Goal: Find specific page/section: Find specific page/section

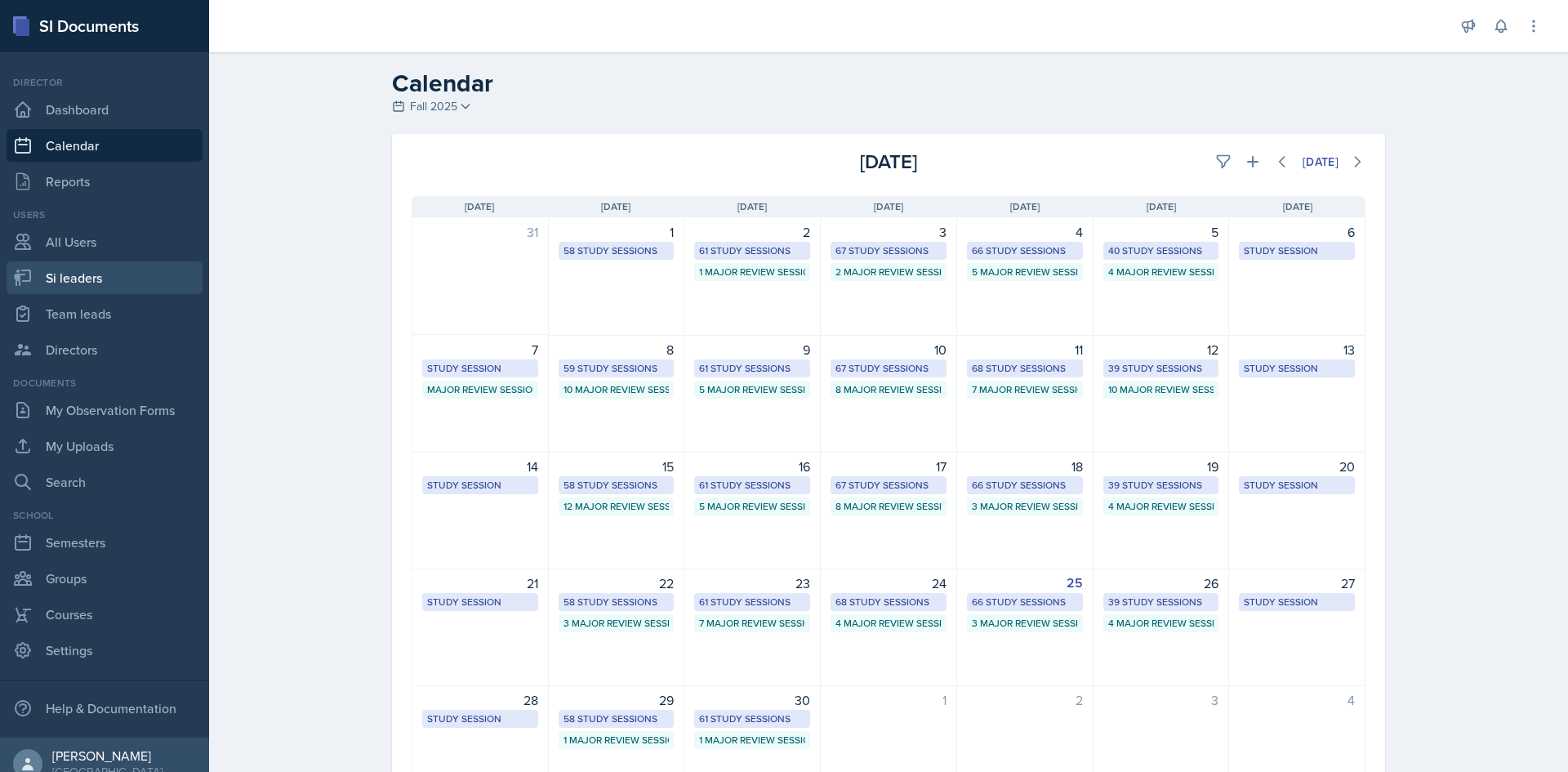
click at [124, 265] on link "Si leaders" at bounding box center [104, 277] width 196 height 32
select select "2bed604d-1099-4043-b1bc-2365e8740244"
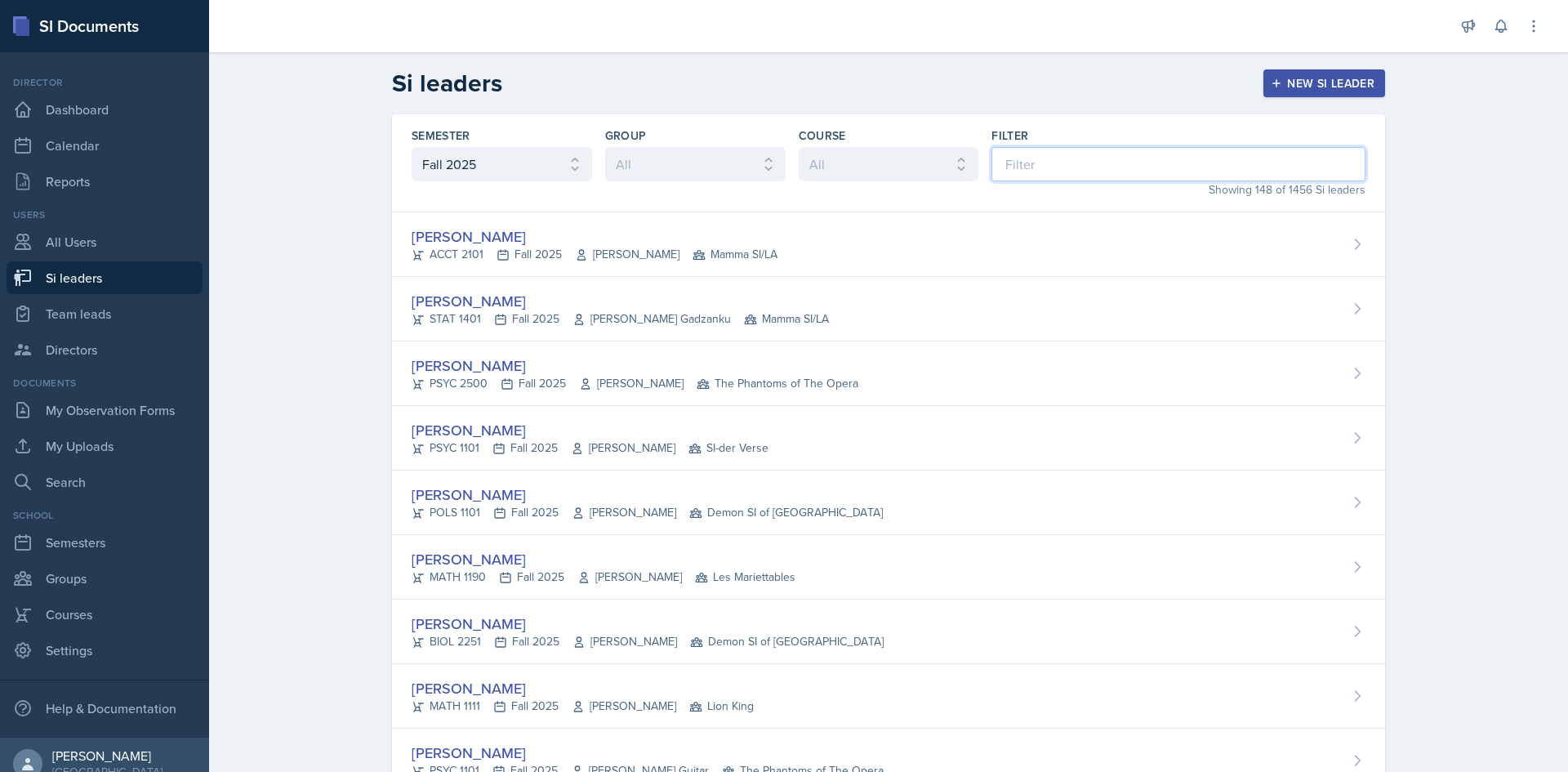
click at [1029, 160] on input at bounding box center [1178, 163] width 374 height 34
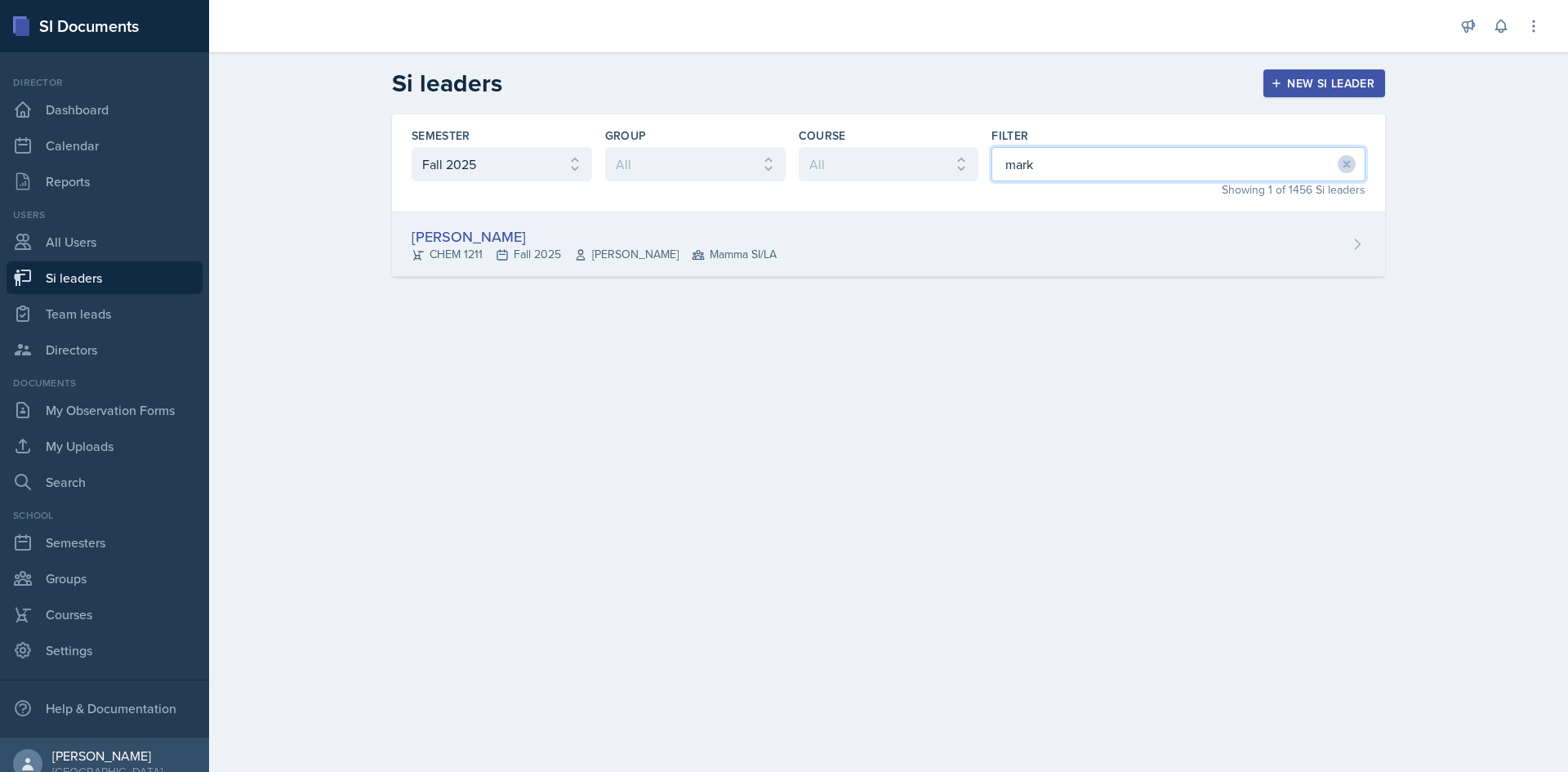
type input "mark"
click at [714, 244] on div "[PERSON_NAME]" at bounding box center [594, 236] width 365 height 22
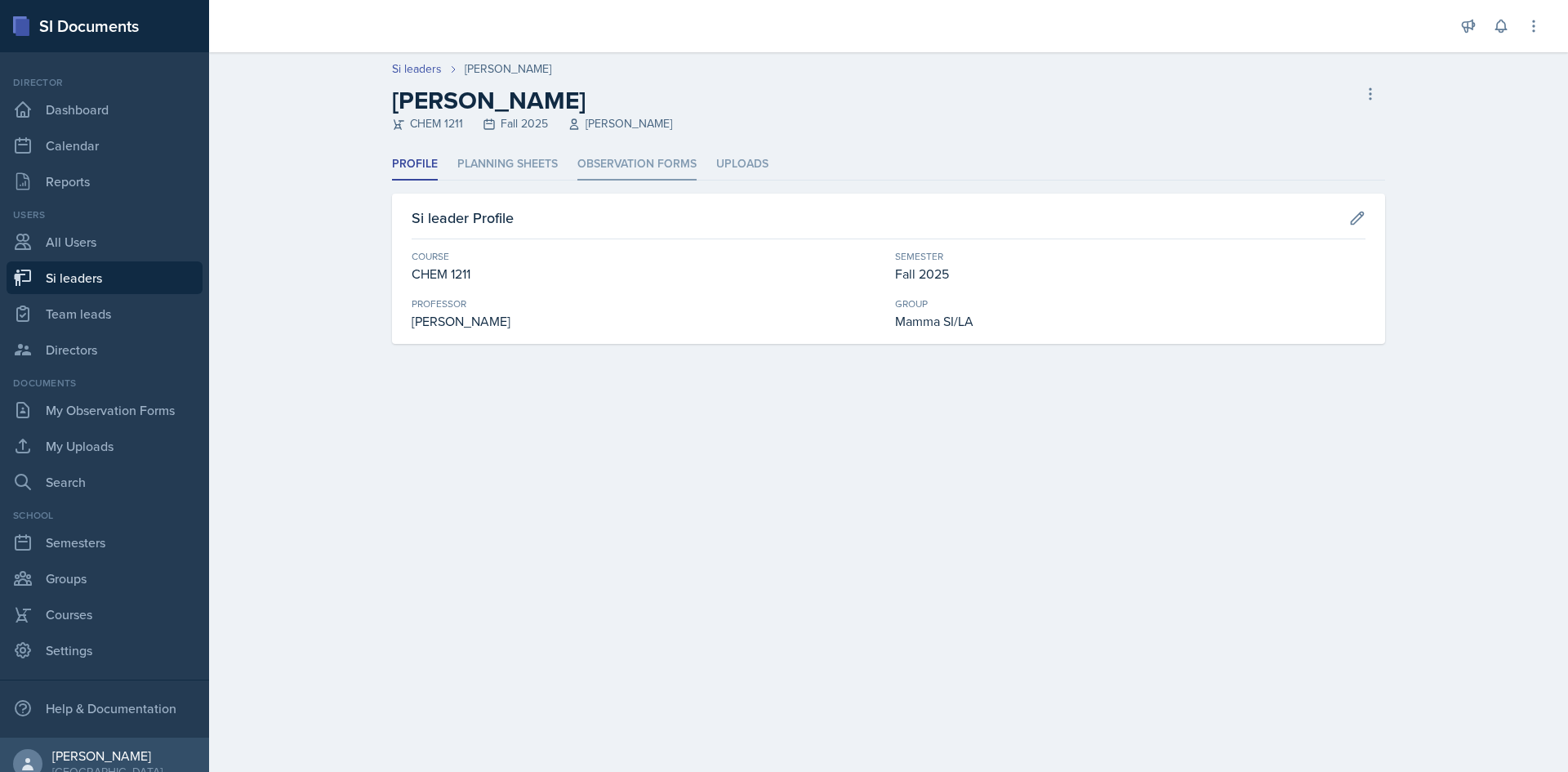
click at [623, 153] on li "Observation Forms" at bounding box center [636, 164] width 119 height 31
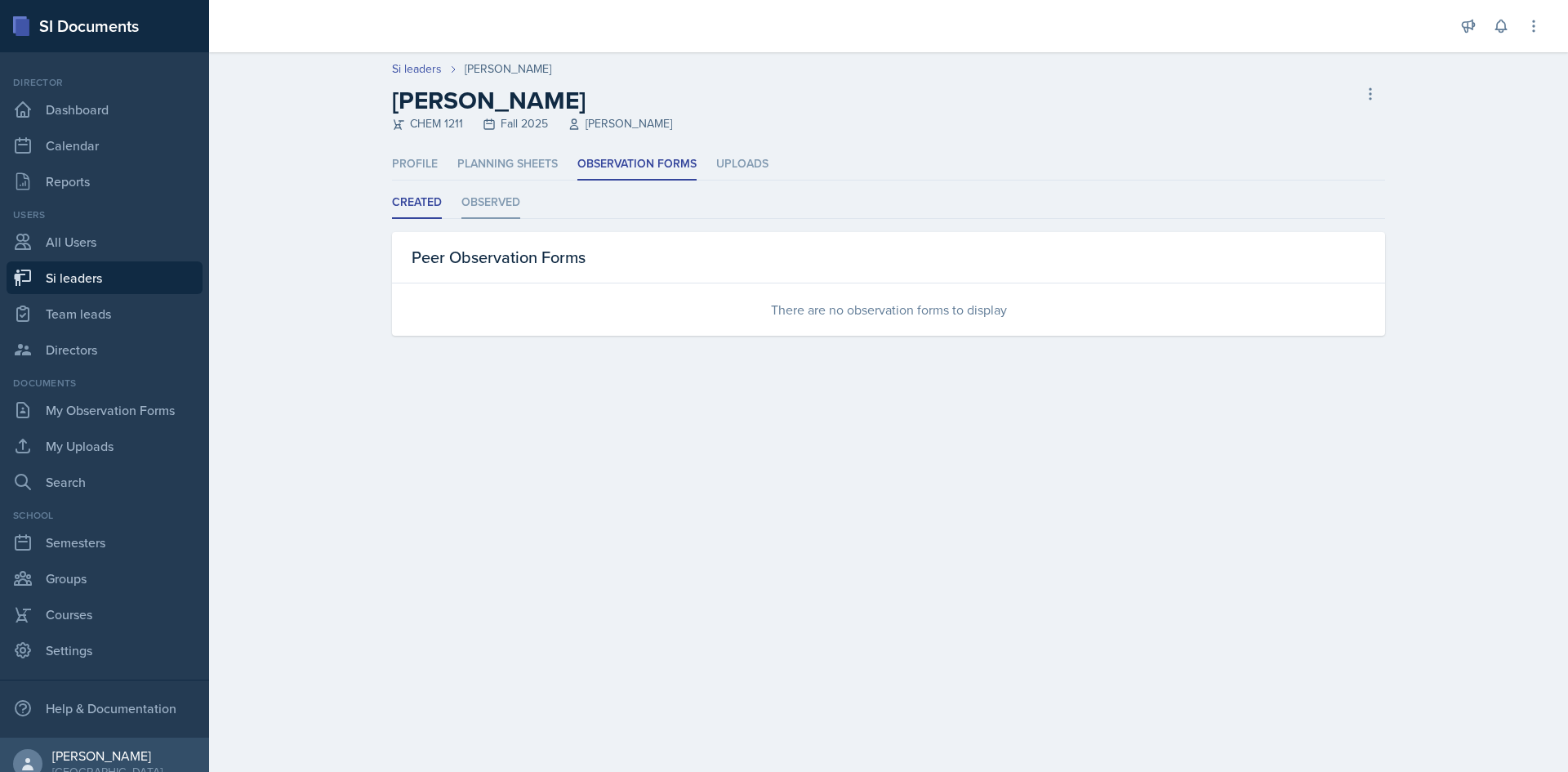
click at [496, 201] on li "Observed" at bounding box center [491, 203] width 59 height 31
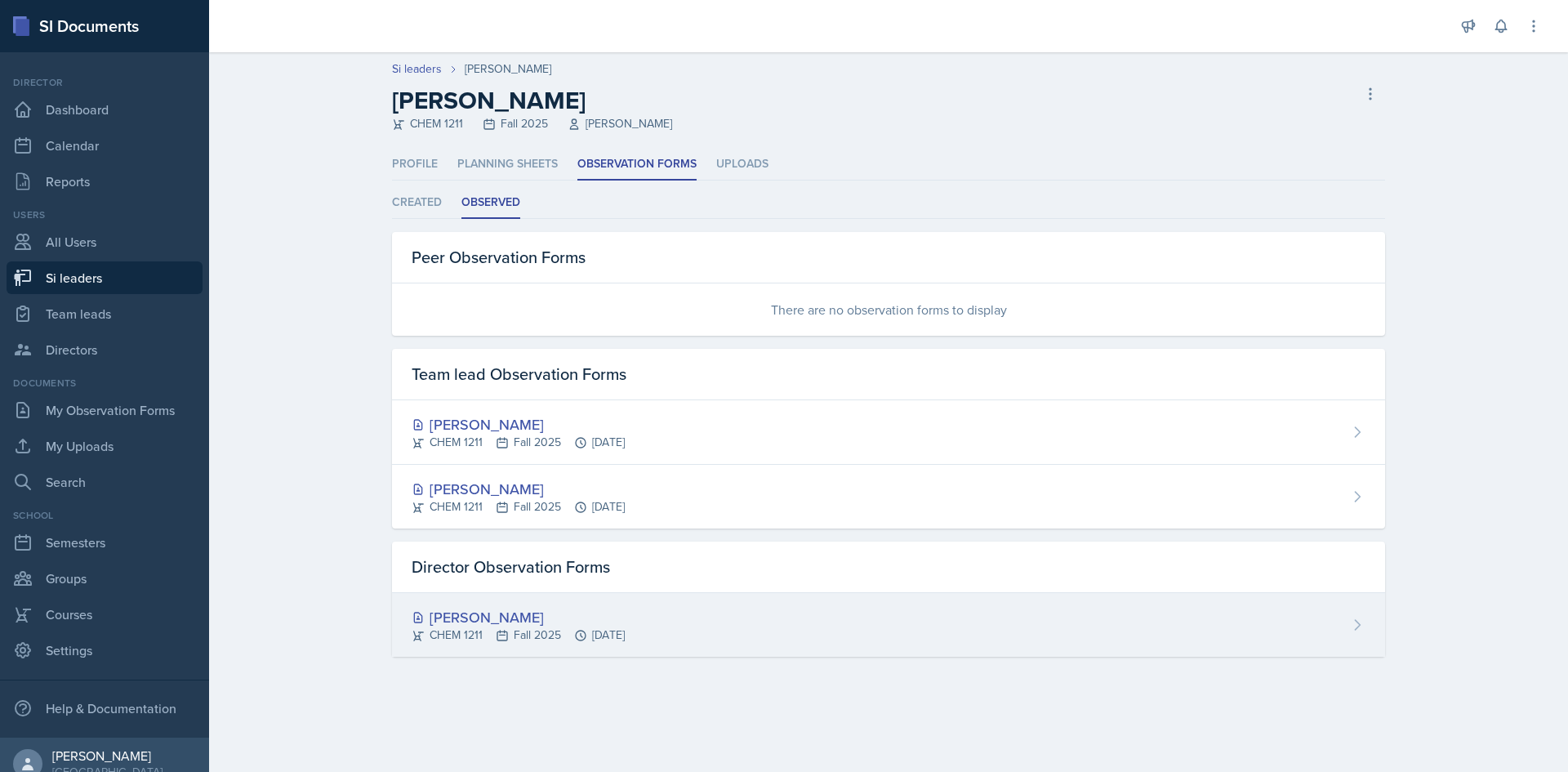
click at [489, 633] on div "CHEM 1211 Fall 2025 [DATE]" at bounding box center [518, 634] width 213 height 18
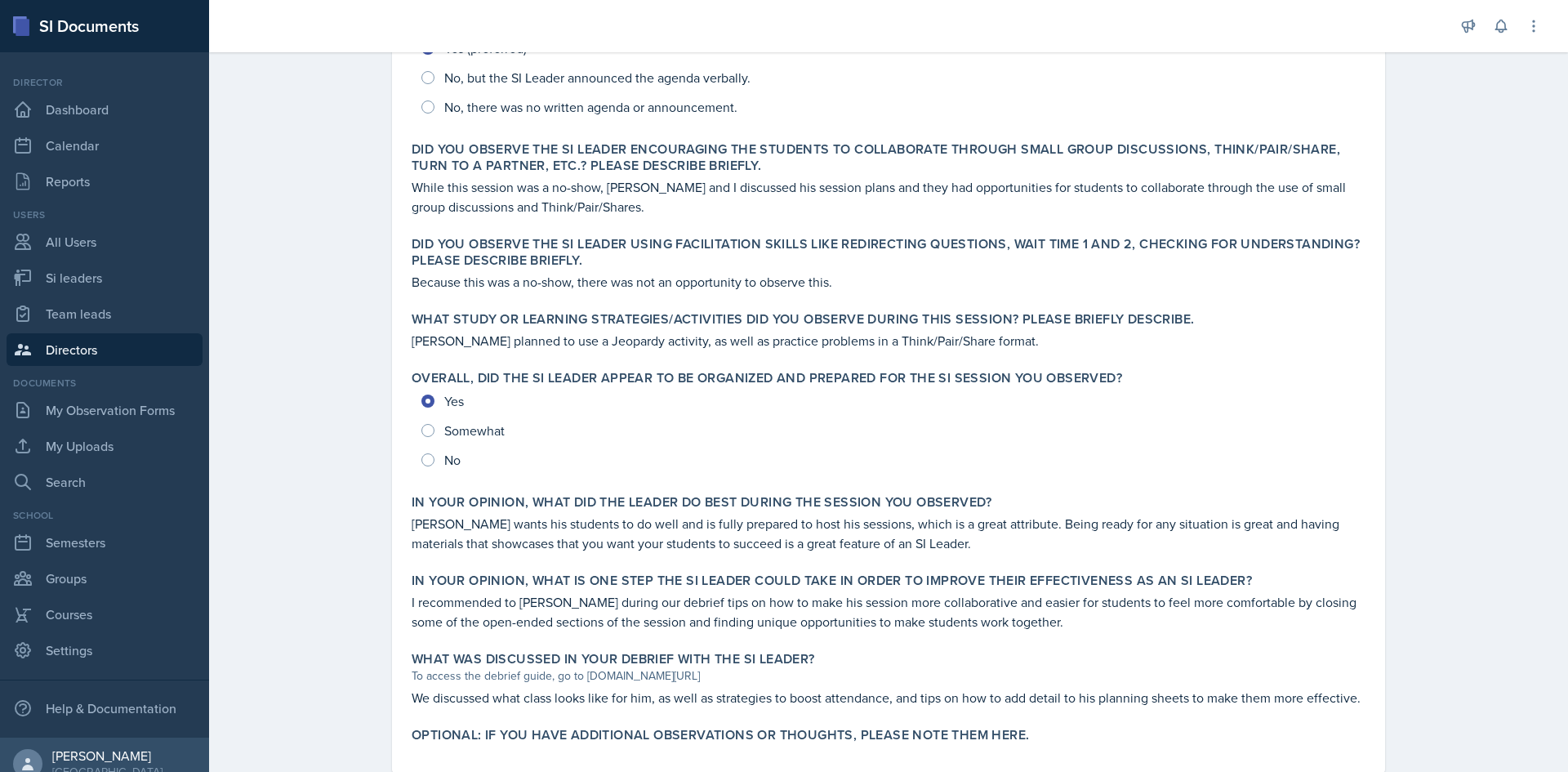
scroll to position [490, 0]
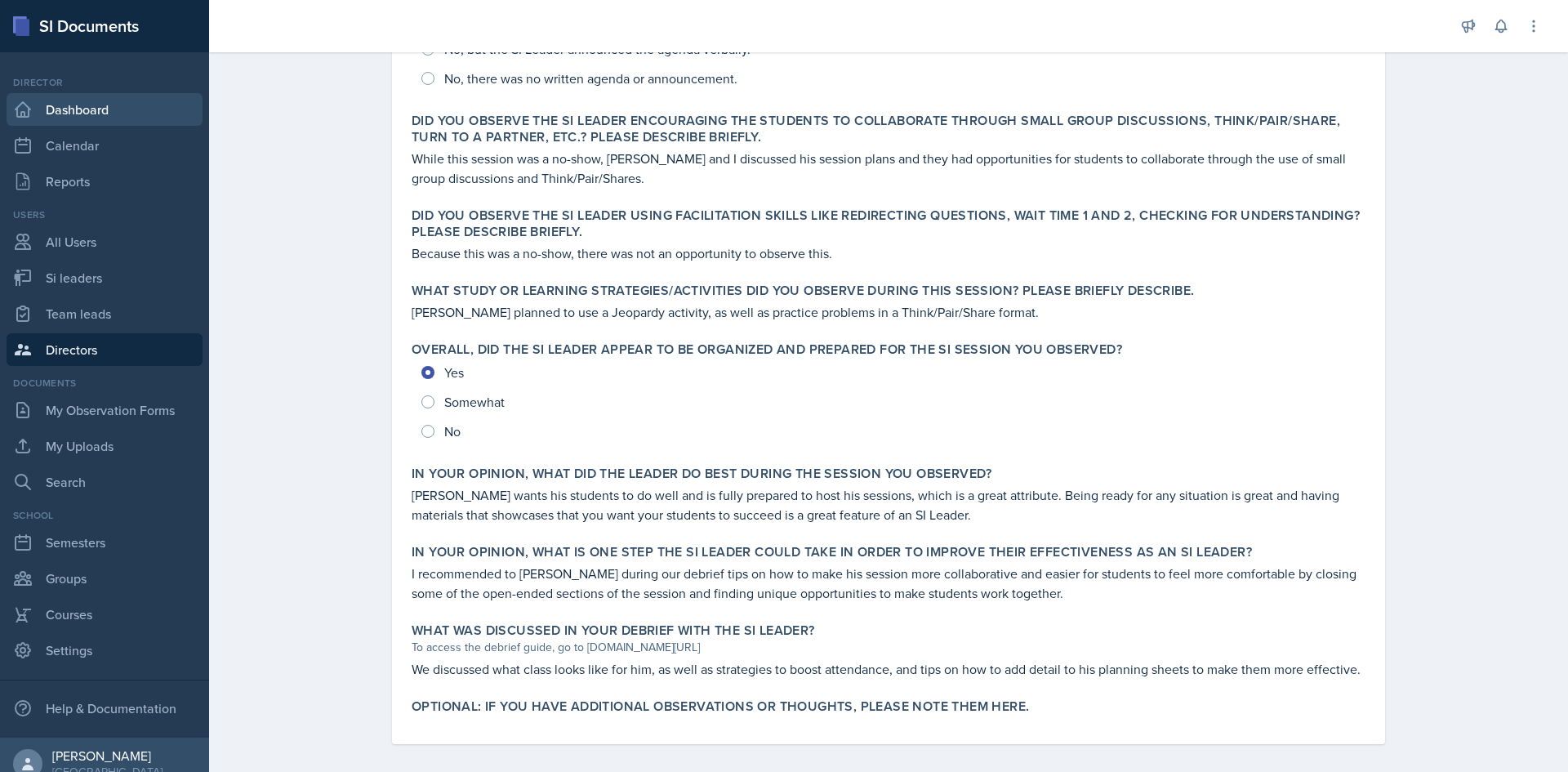
click at [54, 111] on link "Dashboard" at bounding box center [104, 109] width 196 height 32
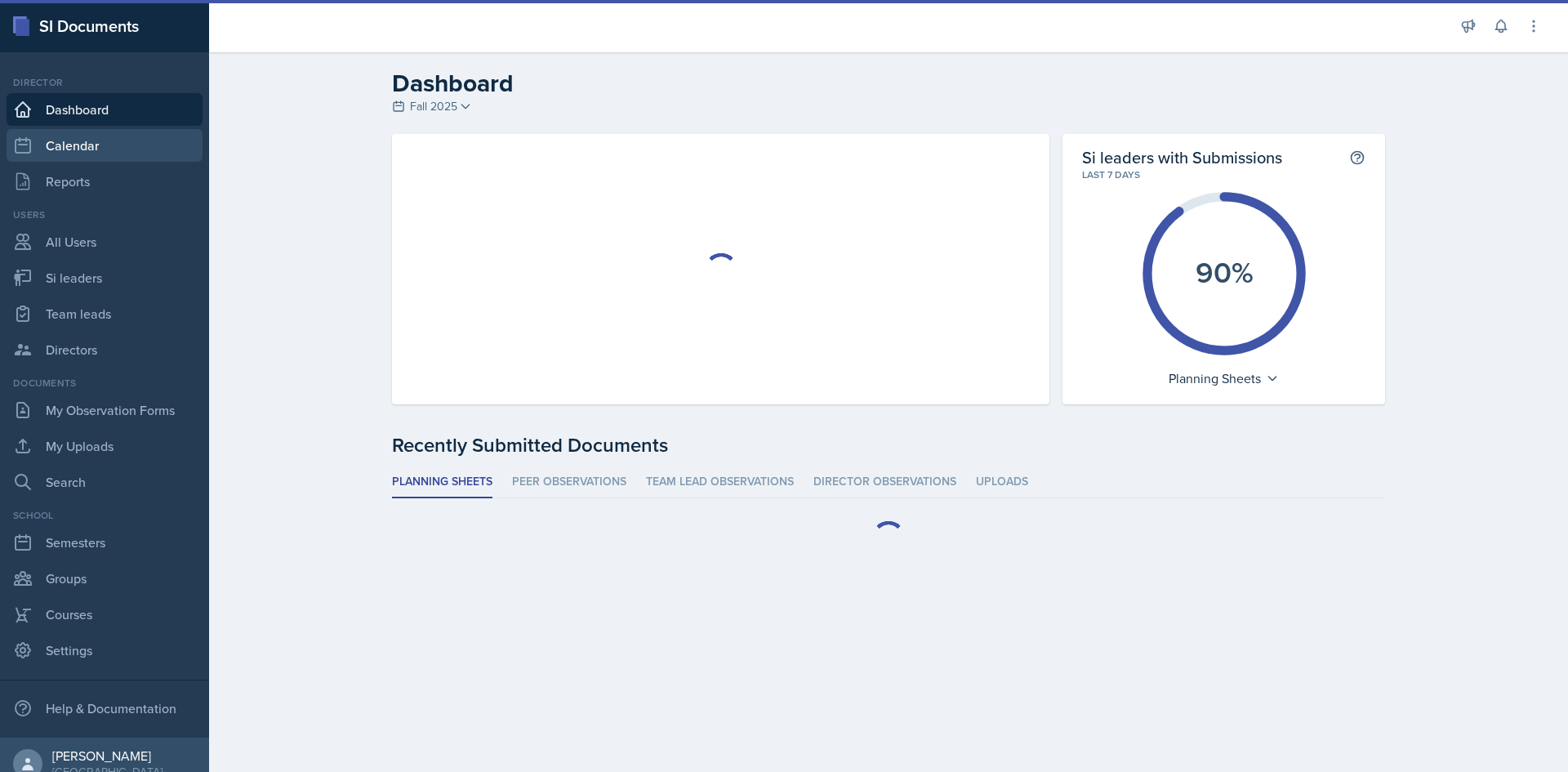
click at [59, 152] on link "Calendar" at bounding box center [104, 145] width 196 height 32
